Goal: Task Accomplishment & Management: Complete application form

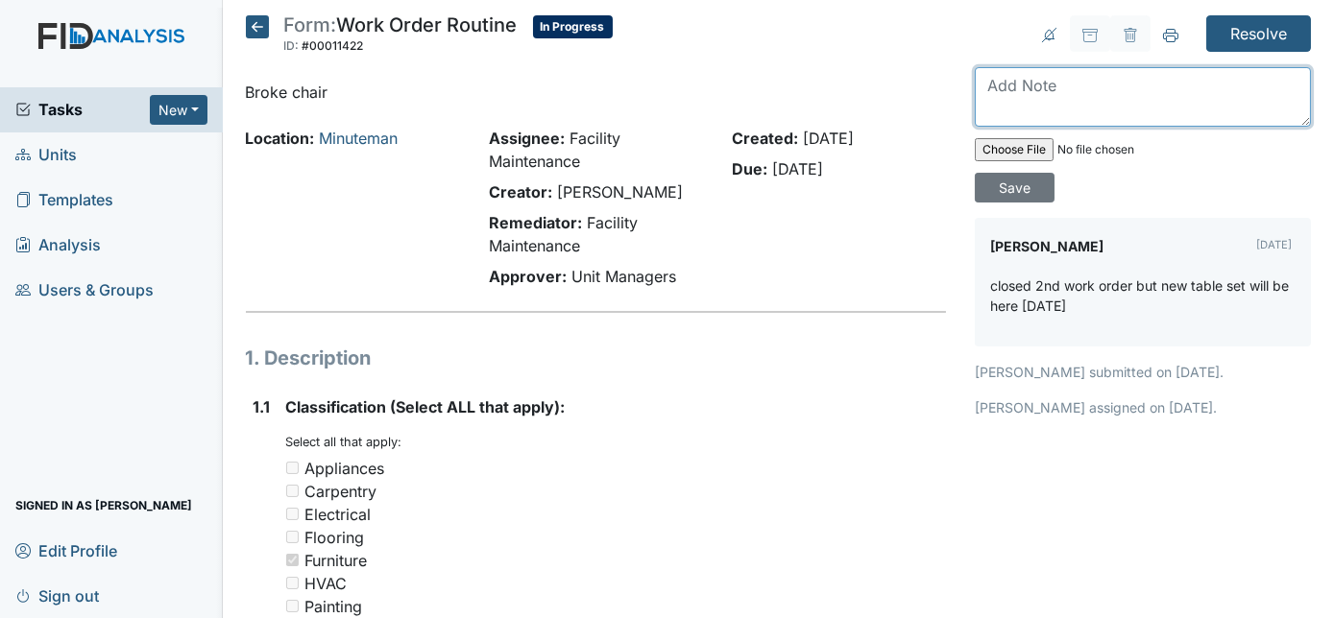
click at [1073, 90] on textarea at bounding box center [1143, 97] width 336 height 60
type textarea "knew table and chairs built installed"
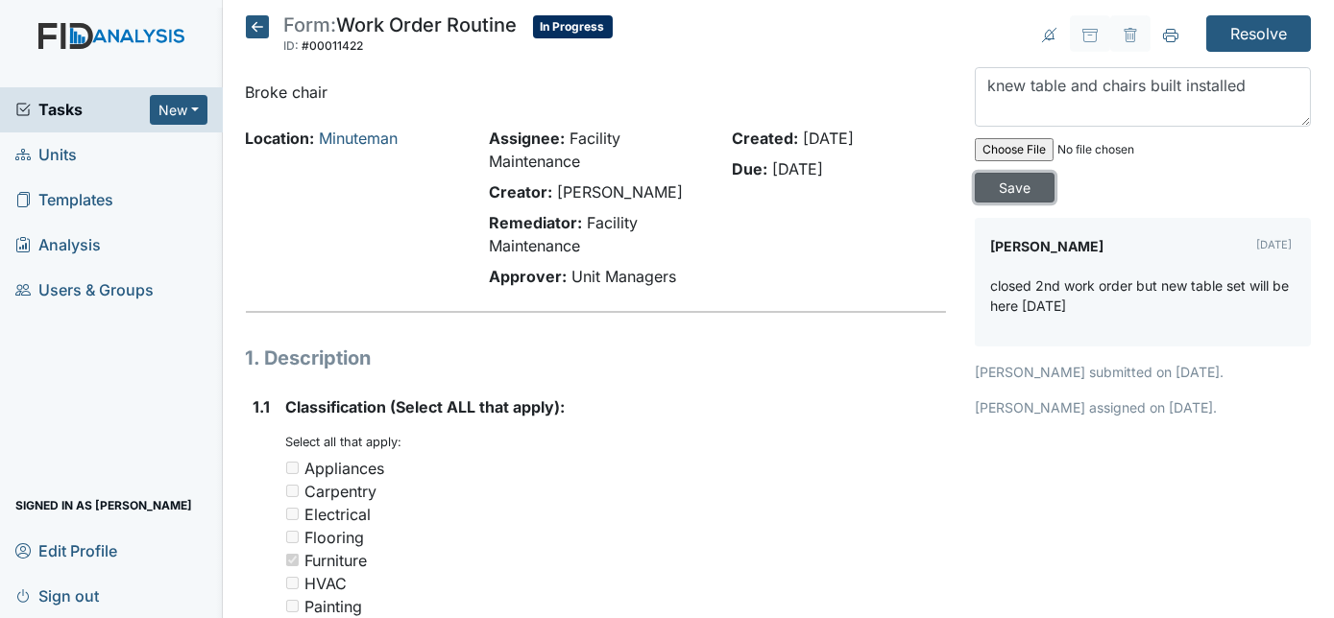
click at [1054, 173] on input "Save" at bounding box center [1015, 188] width 80 height 30
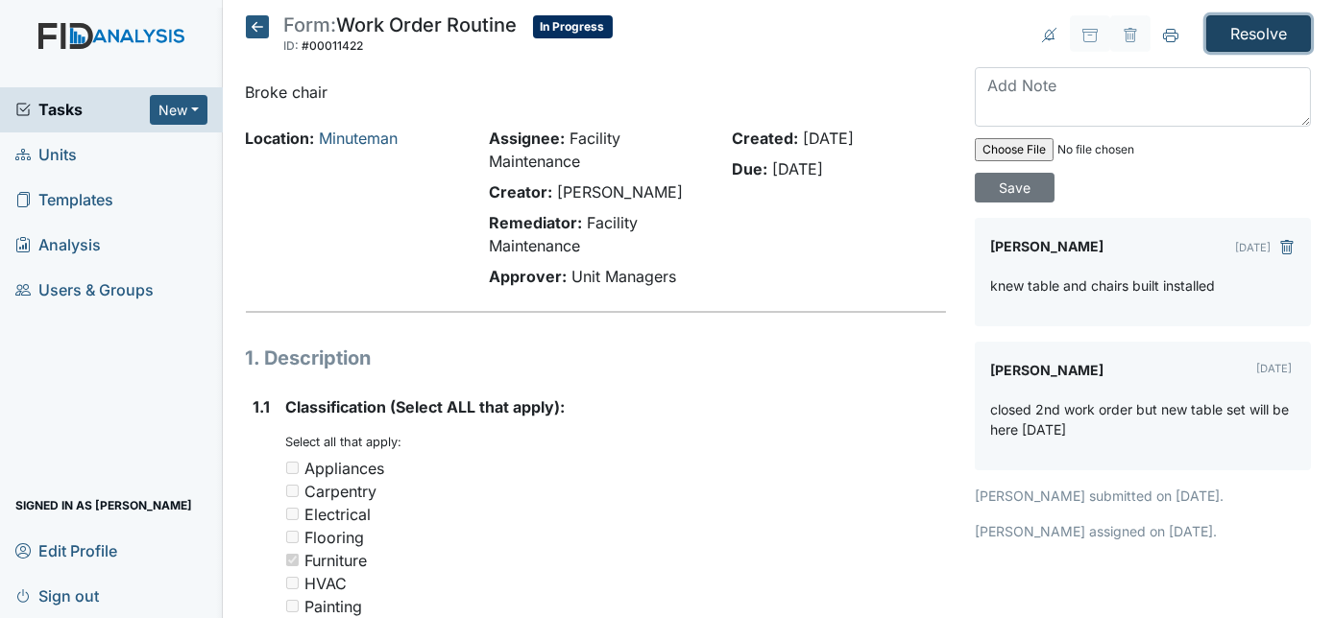
click at [1232, 28] on input "Resolve" at bounding box center [1258, 33] width 105 height 36
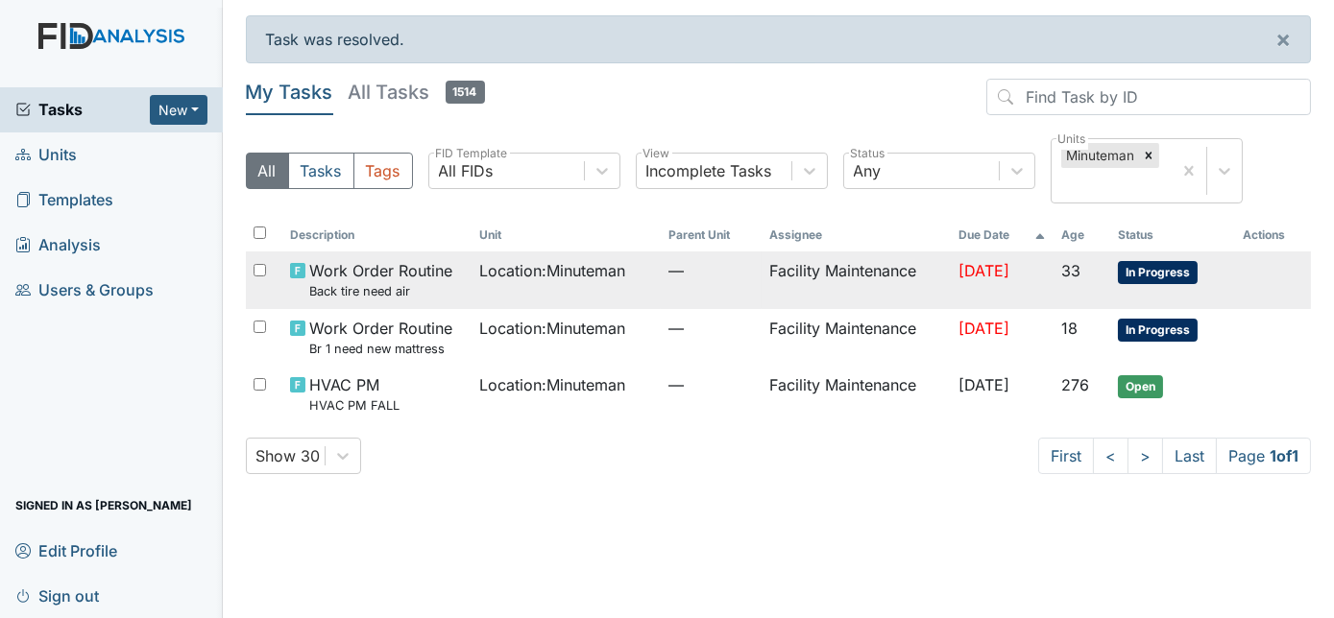
click at [778, 286] on td "Facility Maintenance" at bounding box center [855, 280] width 189 height 57
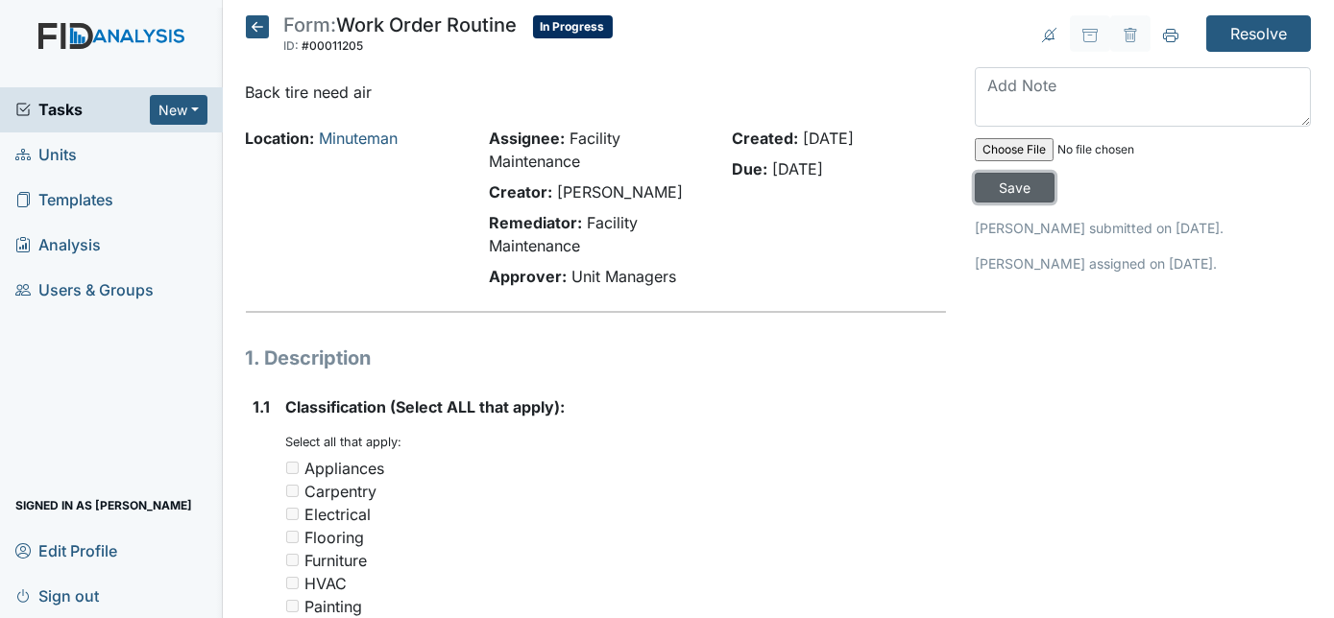
click at [1054, 173] on input "Save" at bounding box center [1015, 188] width 80 height 30
click at [1226, 39] on input "Resolve" at bounding box center [1258, 33] width 105 height 36
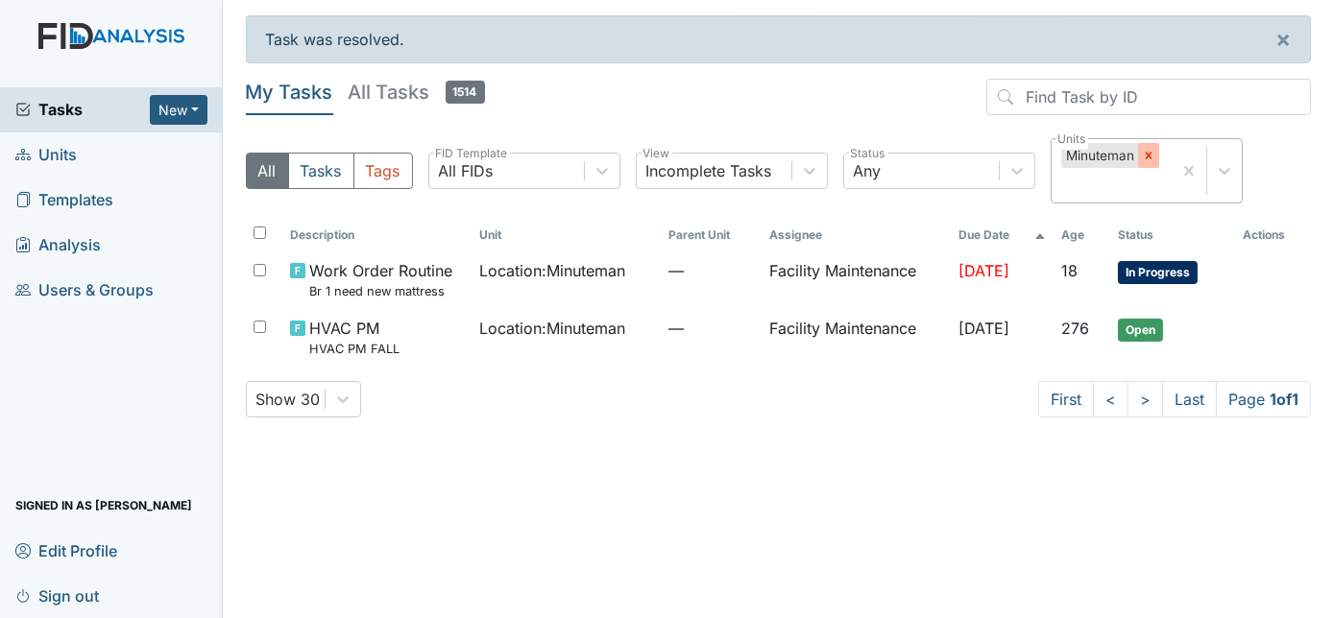
click at [1146, 151] on icon at bounding box center [1148, 155] width 13 height 13
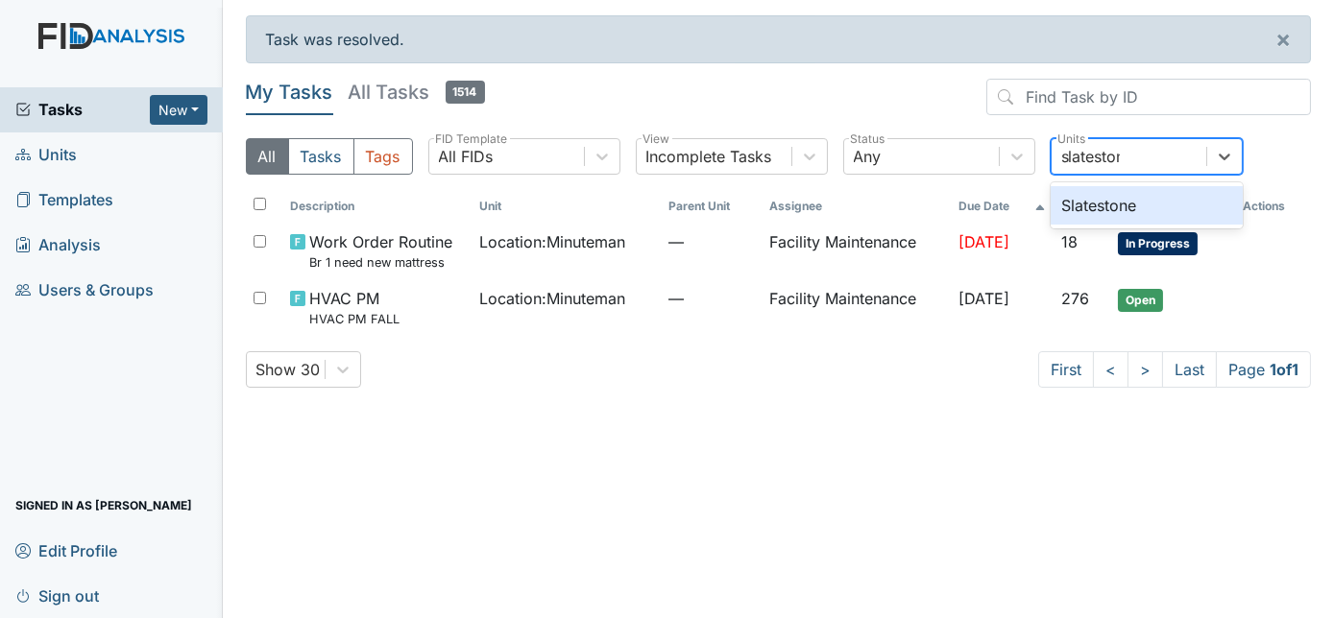
type input "slatestone"
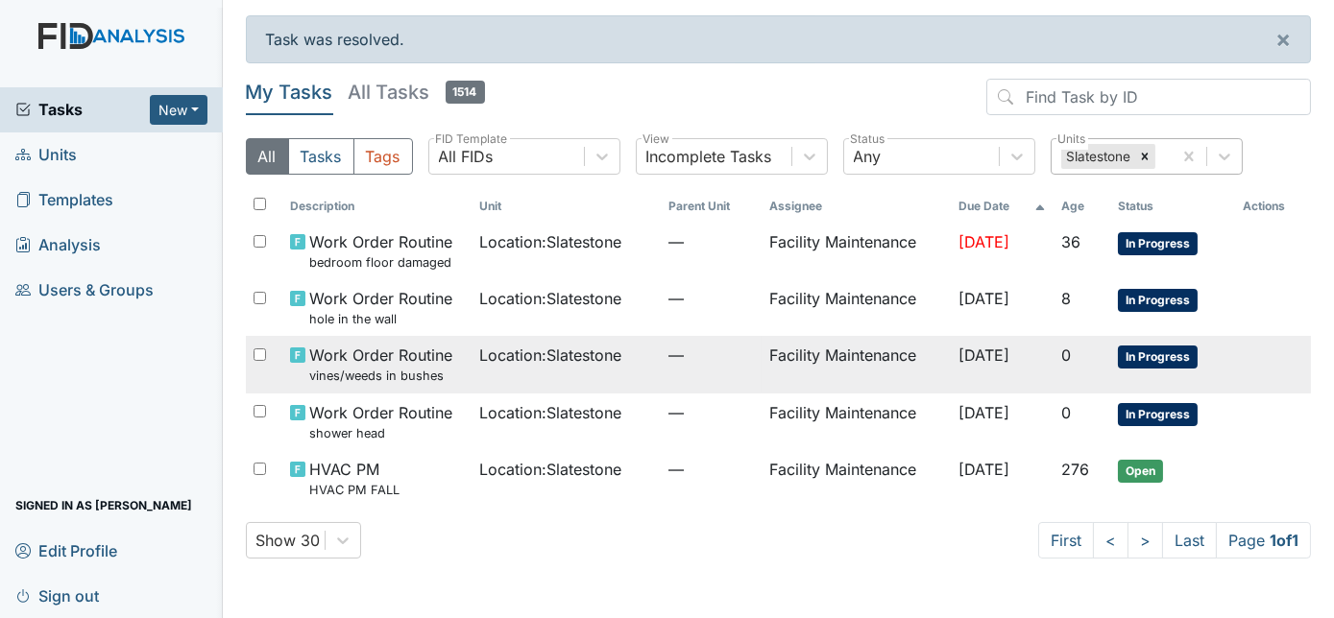
click at [677, 378] on td "—" at bounding box center [711, 364] width 101 height 57
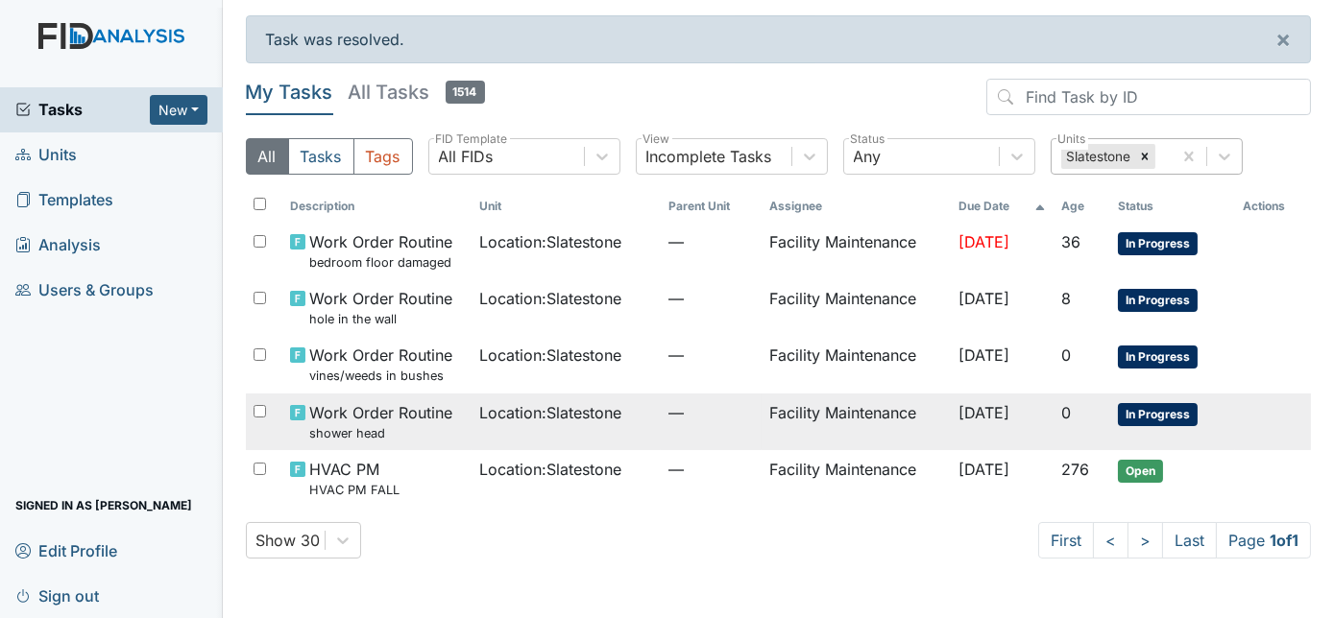
click at [538, 426] on td "Location : Slatestone" at bounding box center [565, 422] width 189 height 57
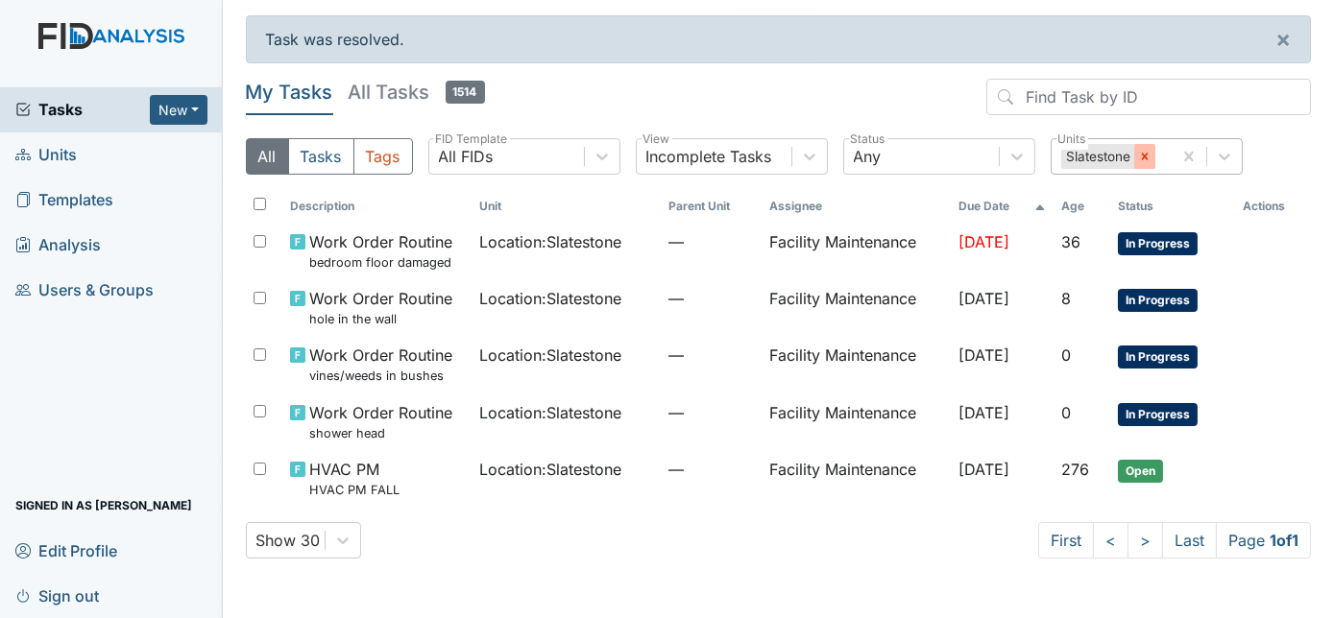
click at [1134, 152] on div at bounding box center [1144, 156] width 21 height 25
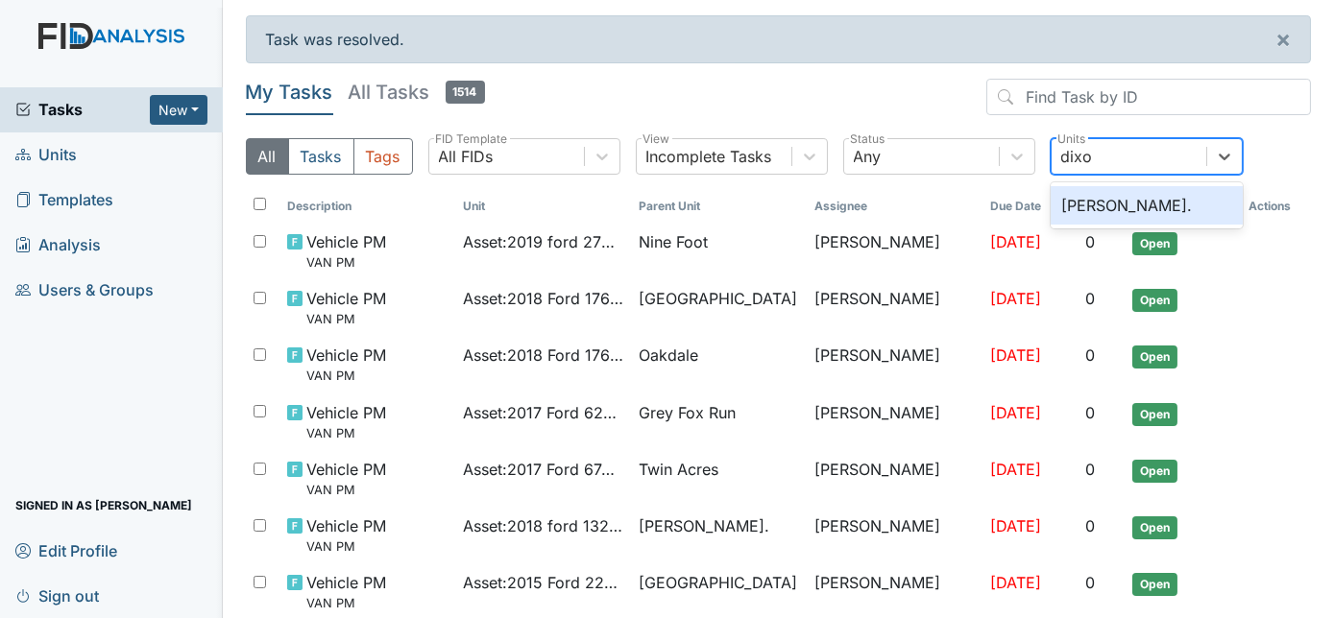
type input "dixon"
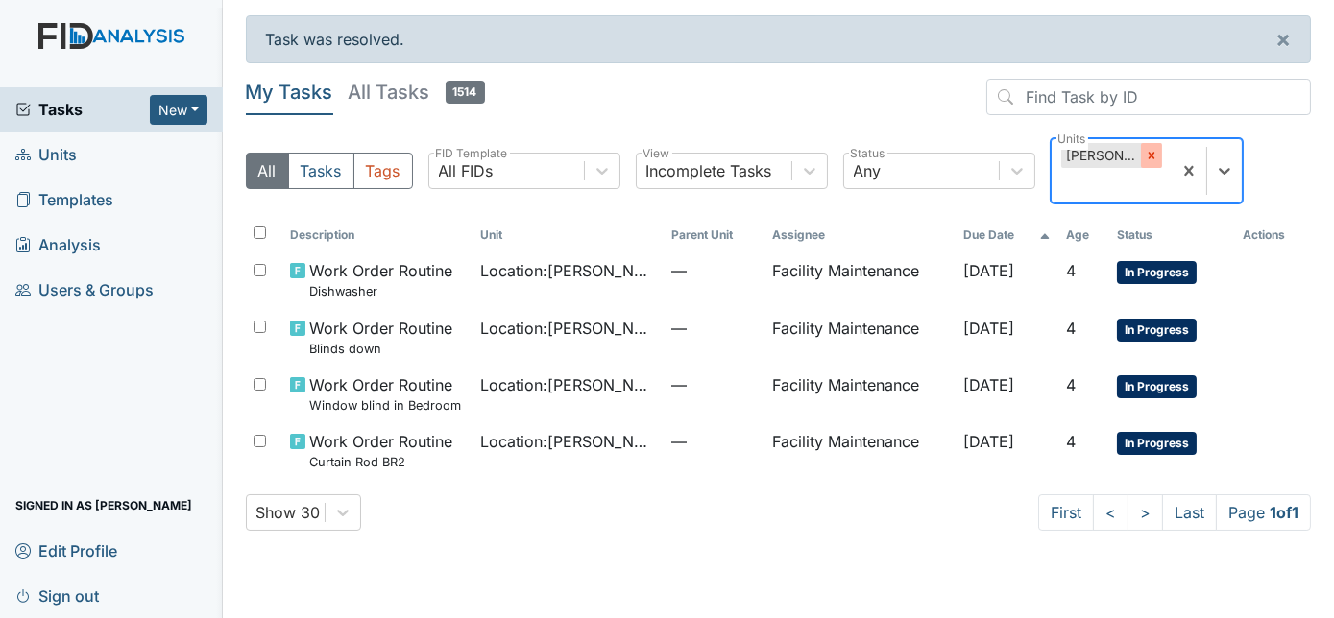
click at [1145, 159] on icon at bounding box center [1151, 155] width 13 height 13
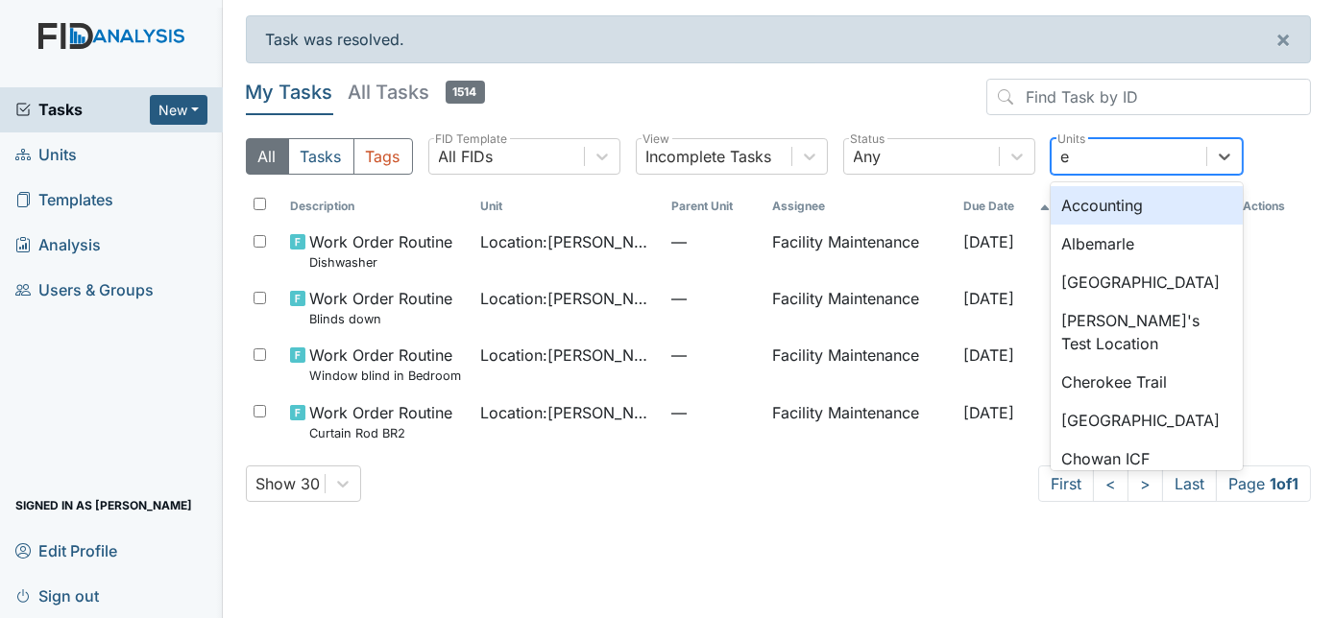
type input "ed"
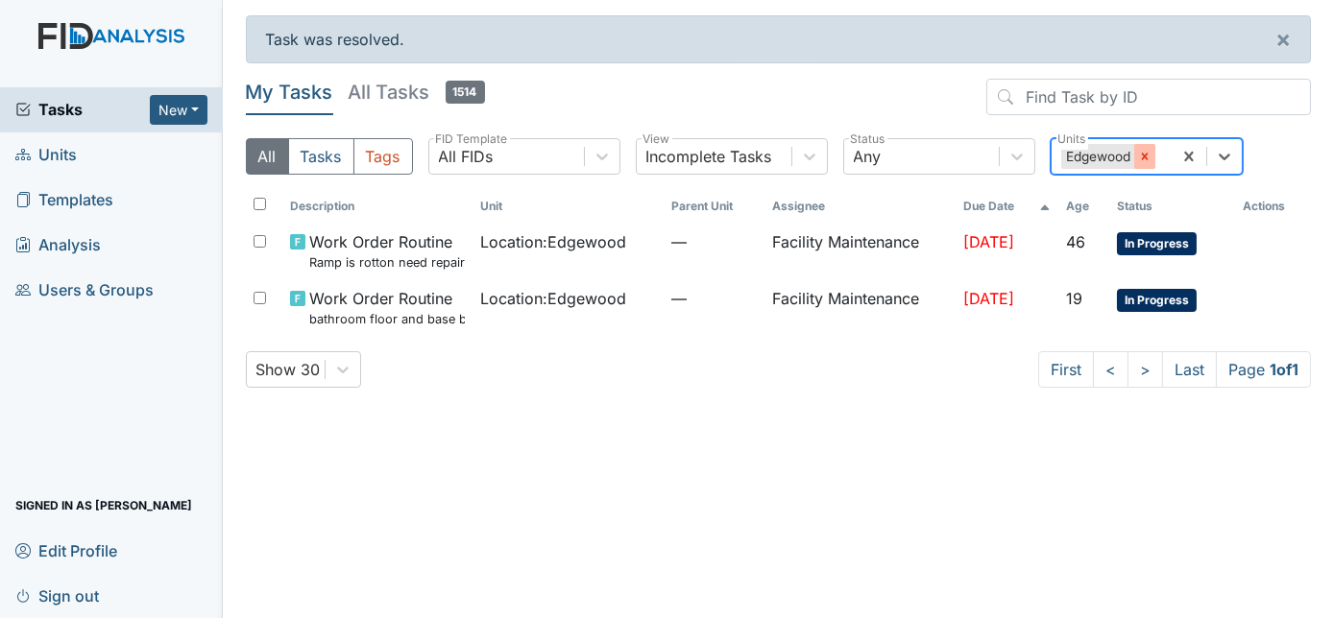
click at [1143, 156] on icon at bounding box center [1144, 156] width 7 height 7
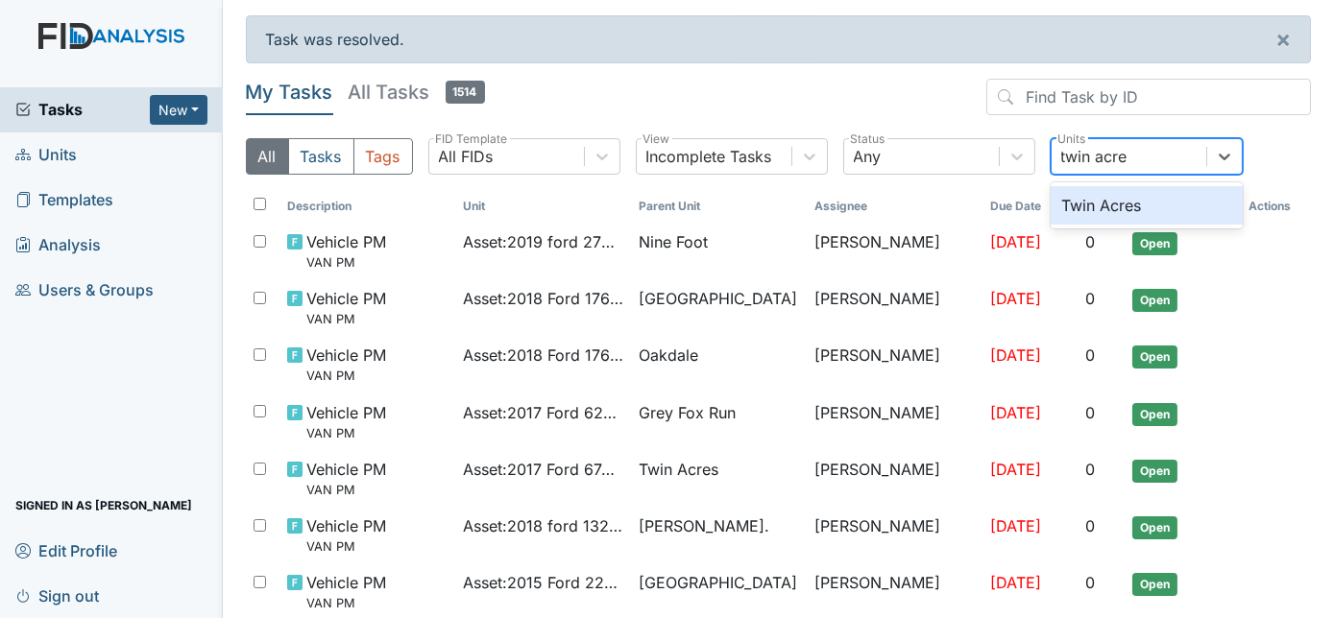
type input "twin acres"
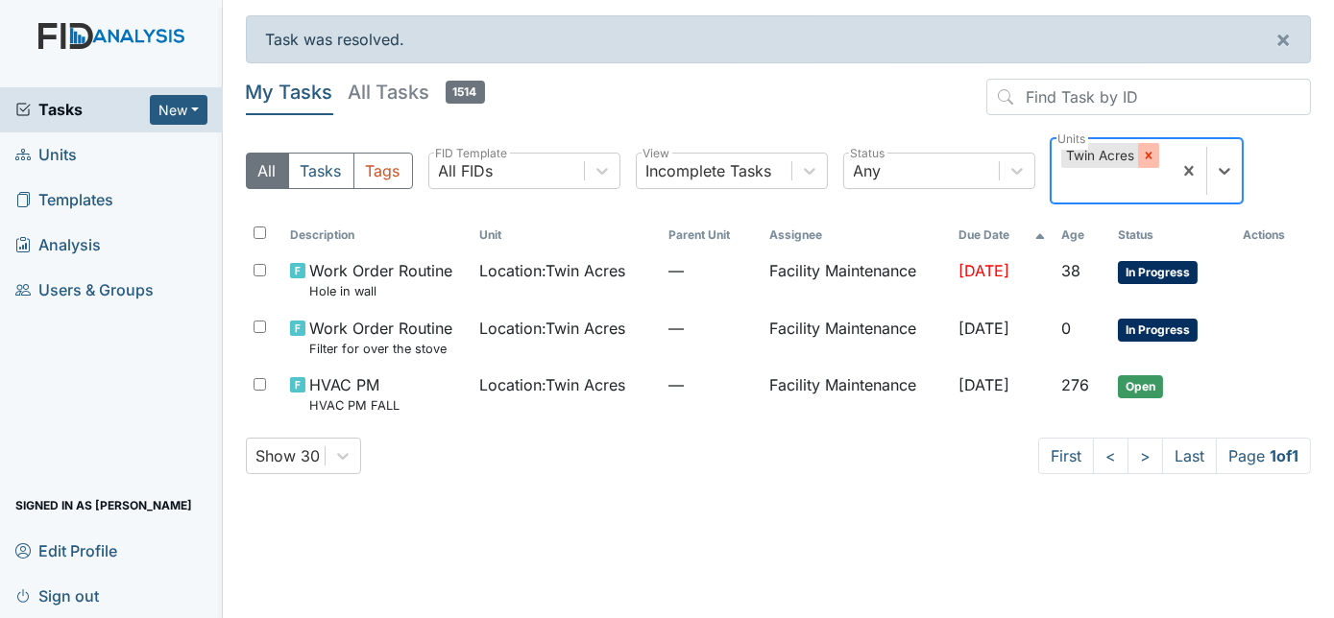
click at [1151, 157] on icon at bounding box center [1148, 155] width 13 height 13
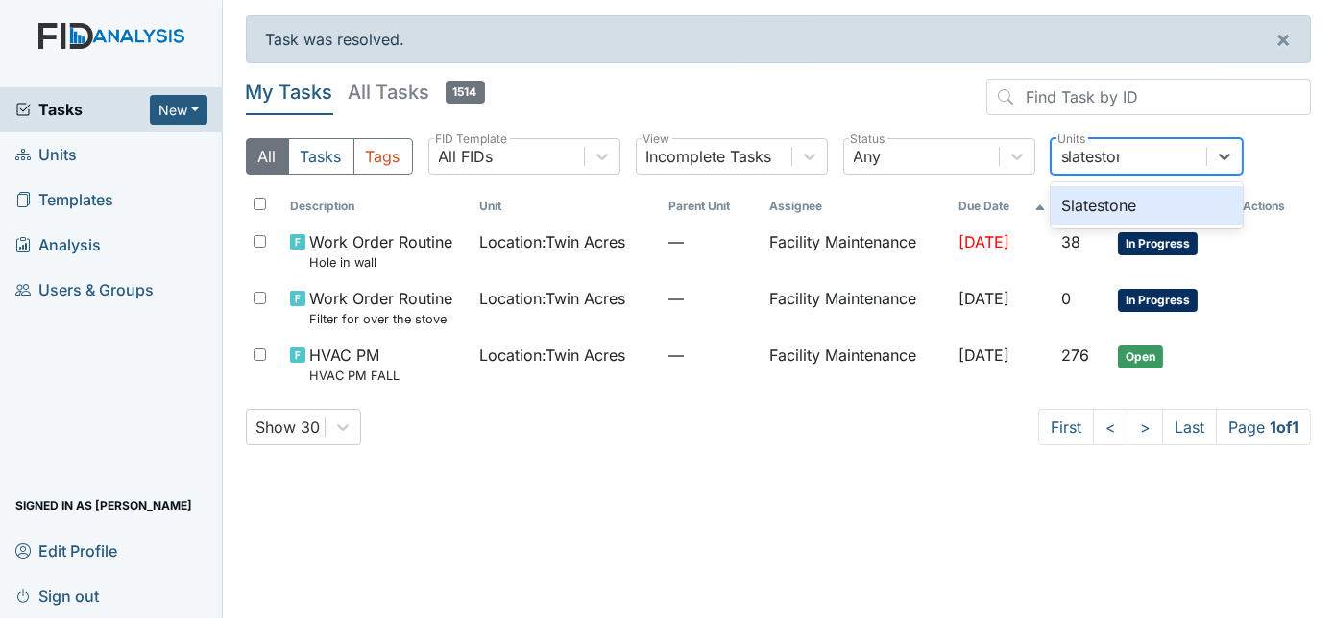
type input "slatestone"
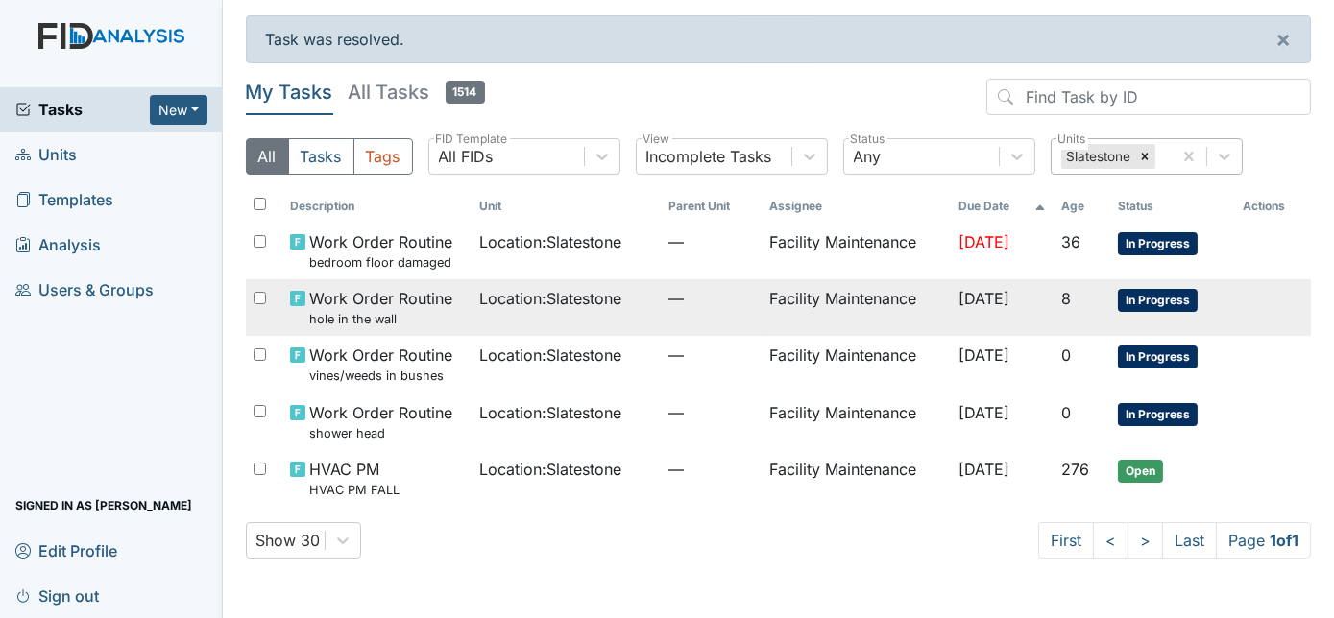
click at [958, 301] on span "Oct 21, 2025" at bounding box center [983, 298] width 51 height 19
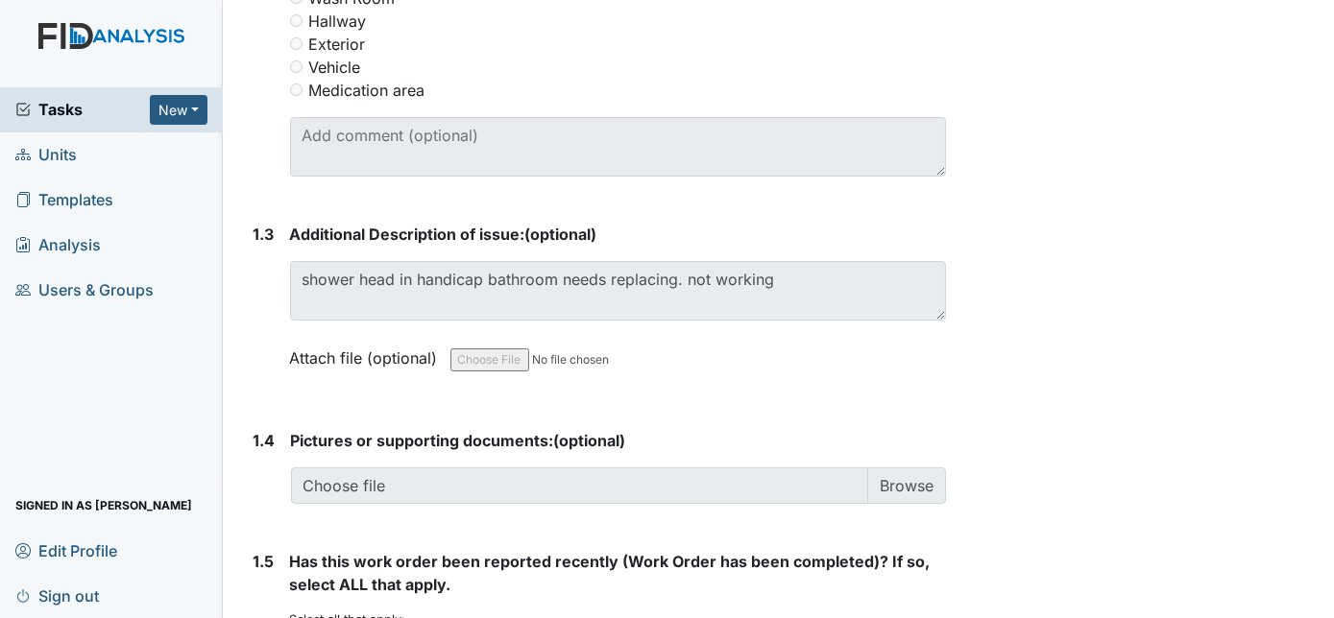
scroll to position [1162, 0]
